Goal: Task Accomplishment & Management: Manage account settings

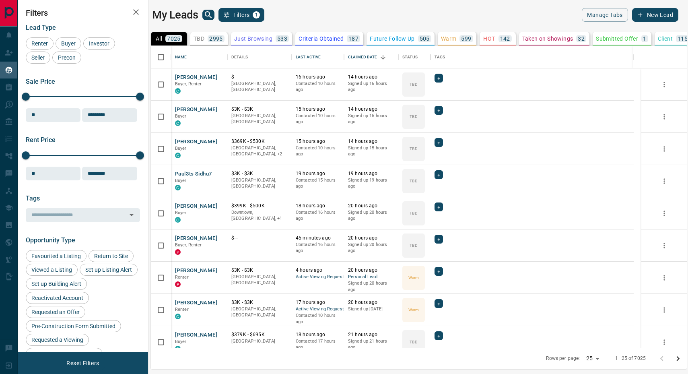
scroll to position [294, 528]
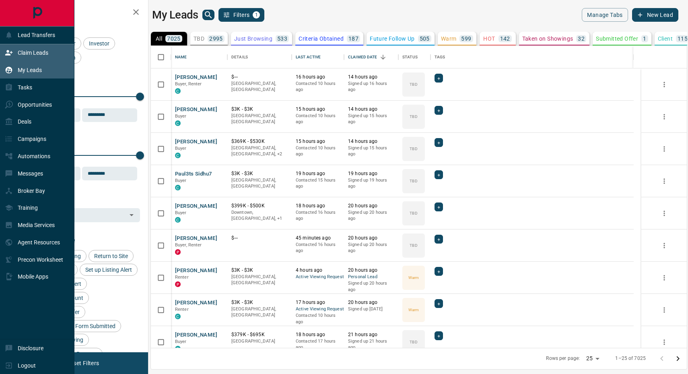
click at [34, 55] on p "Claim Leads" at bounding box center [33, 52] width 31 height 6
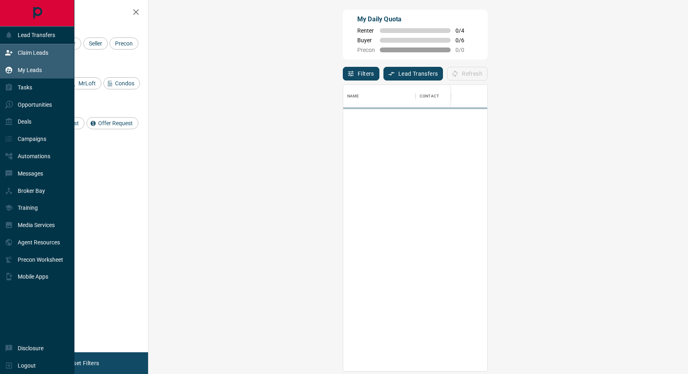
scroll to position [279, 515]
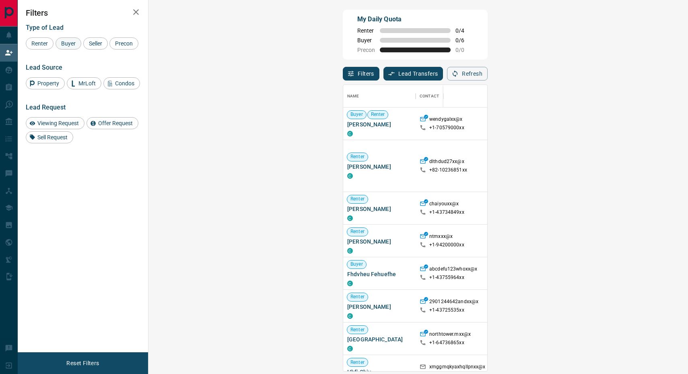
click at [63, 44] on span "Buyer" at bounding box center [68, 43] width 20 height 6
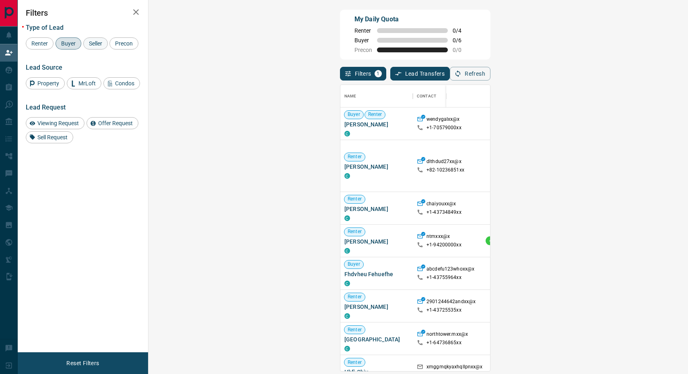
click at [96, 45] on span "Seller" at bounding box center [95, 43] width 19 height 6
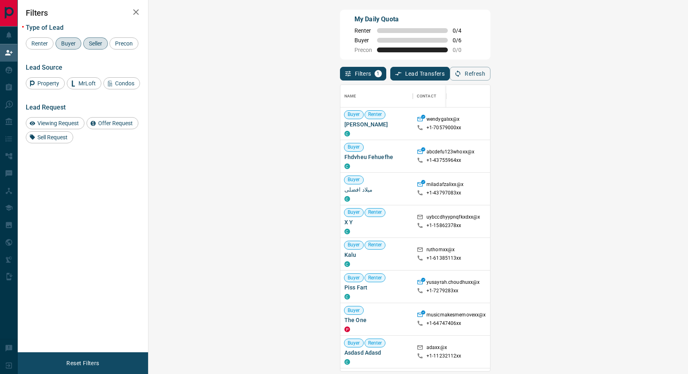
drag, startPoint x: 644, startPoint y: 191, endPoint x: 639, endPoint y: 192, distance: 5.1
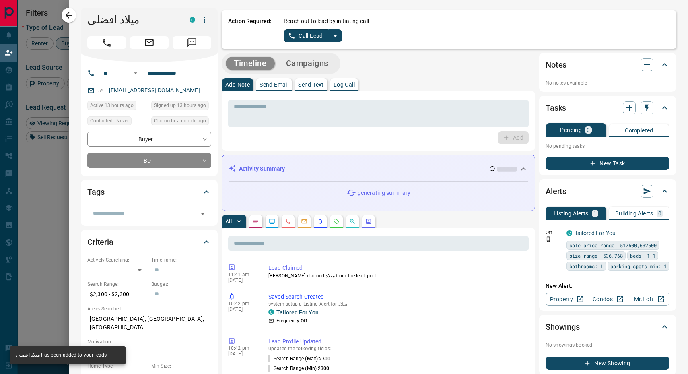
click at [333, 36] on icon "split button" at bounding box center [335, 36] width 10 height 10
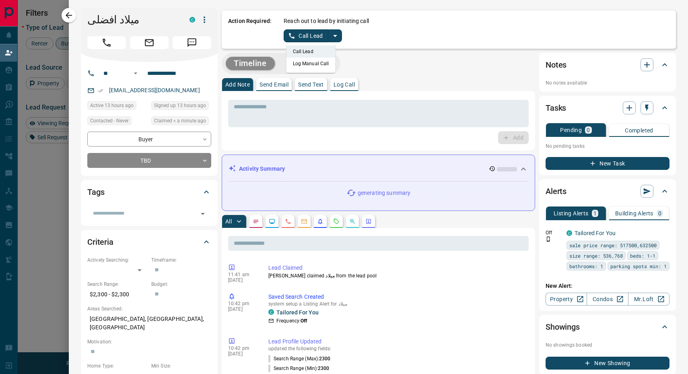
click at [302, 68] on li "Log Manual Call" at bounding box center [310, 64] width 49 height 12
click at [294, 39] on button "Log Manual Call" at bounding box center [310, 35] width 53 height 13
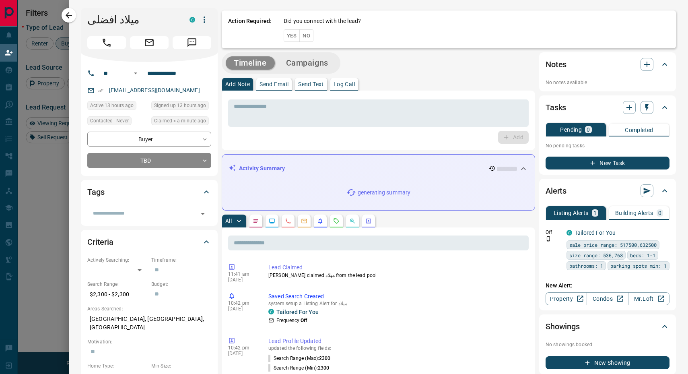
click at [286, 35] on button "Yes" at bounding box center [292, 35] width 16 height 12
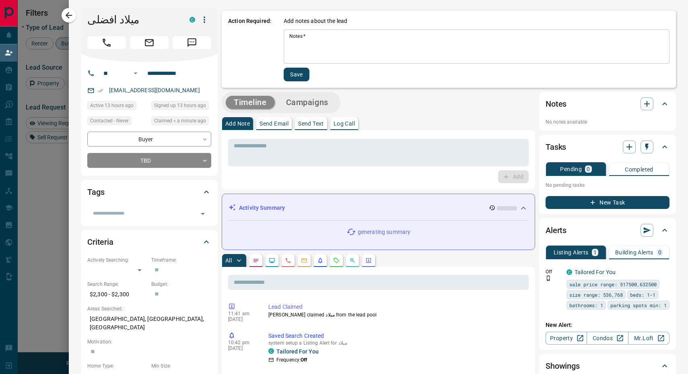
click at [314, 43] on textarea "Notes   *" at bounding box center [476, 46] width 374 height 27
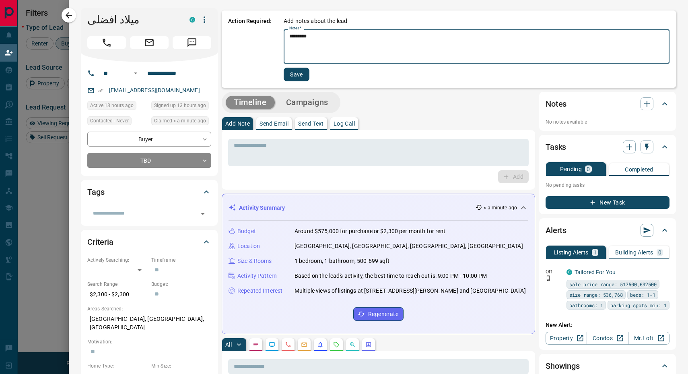
type textarea "*********"
click at [292, 70] on button "Save" at bounding box center [297, 75] width 26 height 14
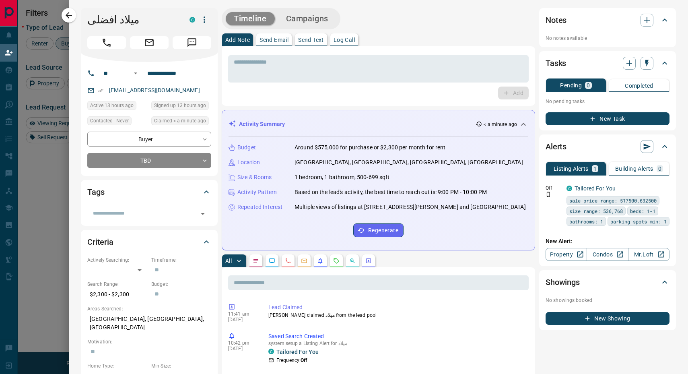
click at [70, 16] on icon "button" at bounding box center [69, 15] width 10 height 10
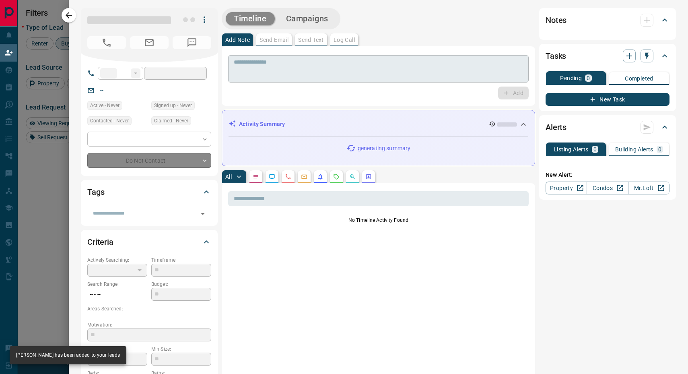
type input "**"
type input "**********"
type input "**"
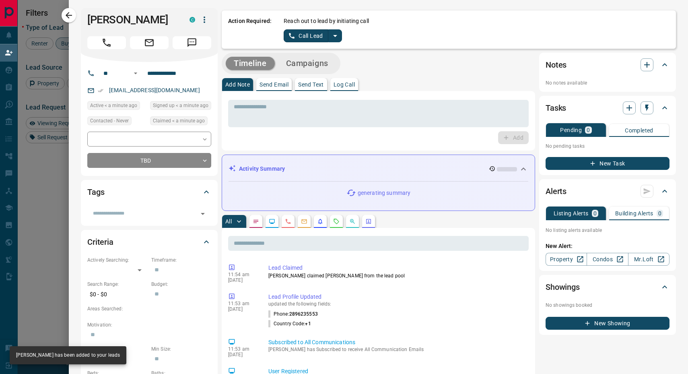
click at [335, 39] on icon "split button" at bounding box center [335, 36] width 10 height 10
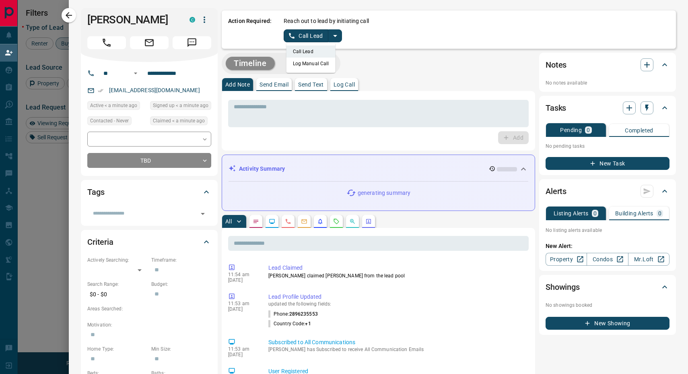
click at [303, 63] on li "Log Manual Call" at bounding box center [310, 64] width 49 height 12
click at [290, 33] on button "Log Manual Call" at bounding box center [310, 35] width 53 height 13
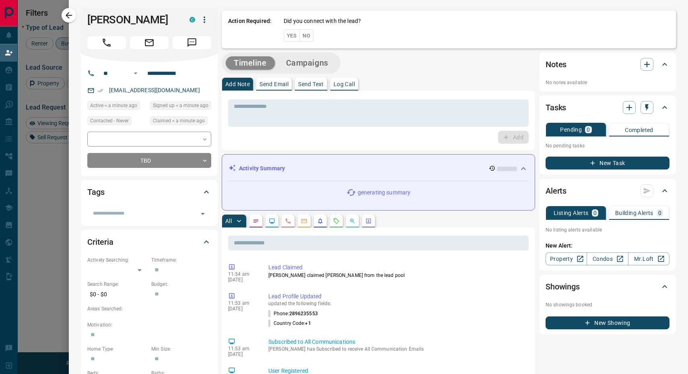
click at [288, 34] on button "Yes" at bounding box center [292, 35] width 16 height 12
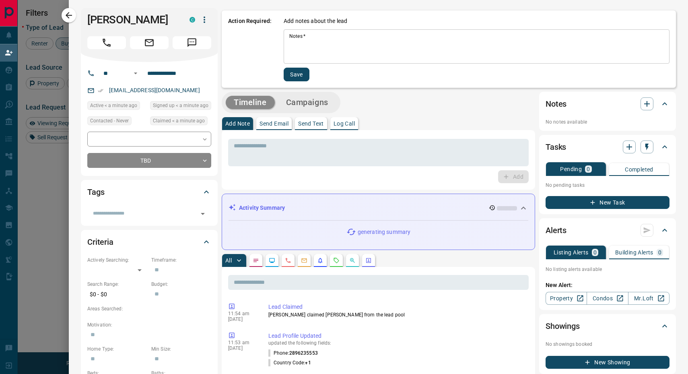
click at [304, 40] on textarea "Notes   *" at bounding box center [476, 46] width 374 height 27
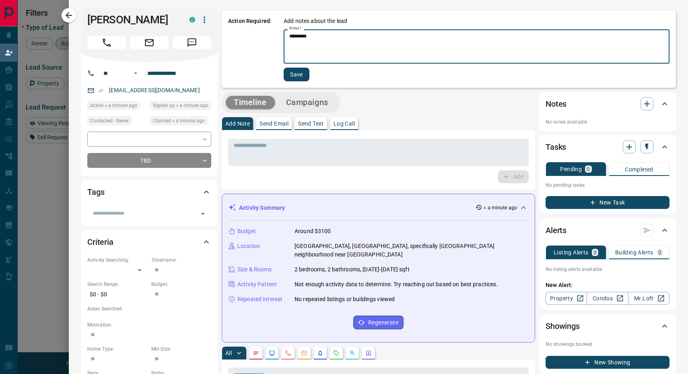
type textarea "*********"
click at [296, 78] on button "Save" at bounding box center [297, 75] width 26 height 14
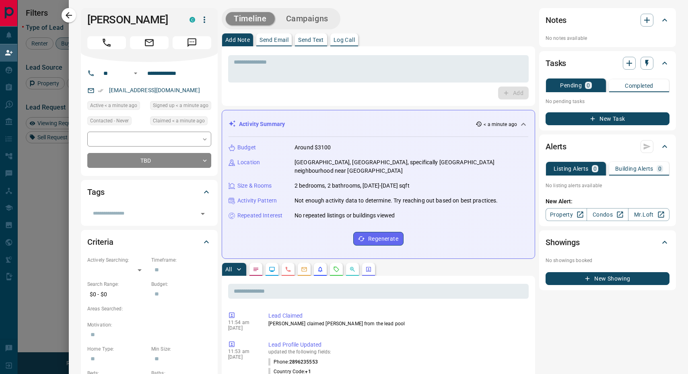
click at [81, 22] on div "[PERSON_NAME] C" at bounding box center [149, 35] width 137 height 54
click at [71, 18] on icon "button" at bounding box center [69, 15] width 10 height 10
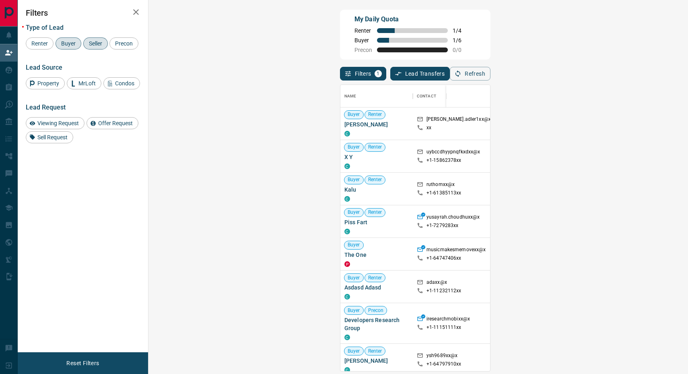
click at [651, 125] on span "Viewing Request ( 2 )" at bounding box center [673, 124] width 44 height 6
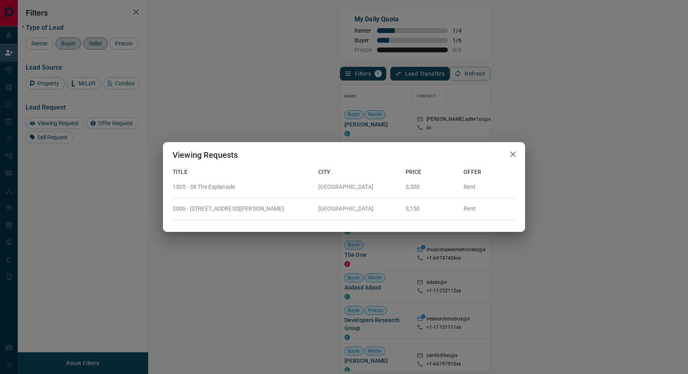
click at [515, 154] on icon "button" at bounding box center [513, 154] width 10 height 10
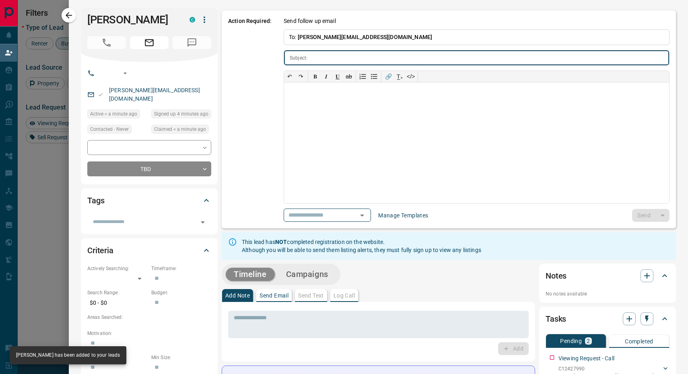
type input "**********"
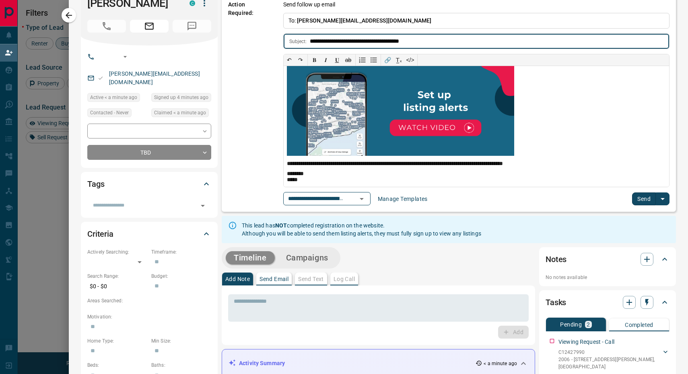
scroll to position [123, 0]
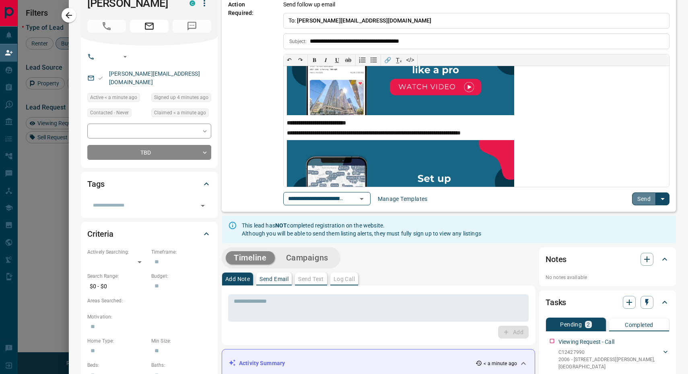
click at [632, 194] on button "Send" at bounding box center [644, 198] width 24 height 13
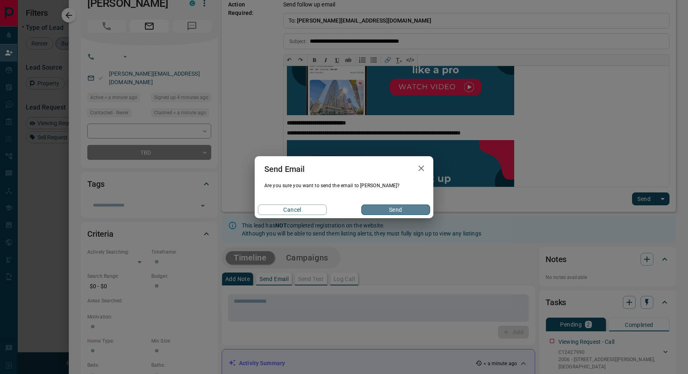
click at [386, 209] on button "Send" at bounding box center [395, 209] width 69 height 10
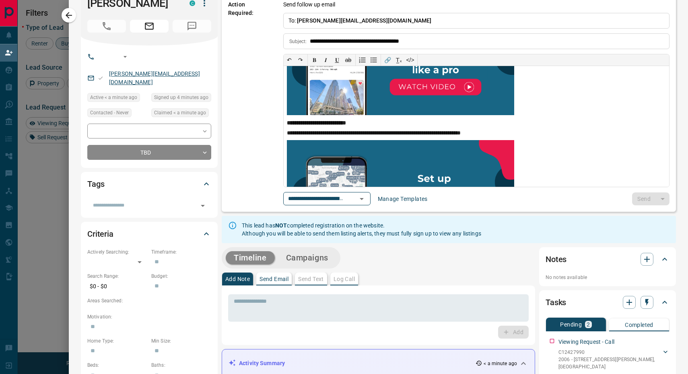
scroll to position [0, 0]
